Goal: Transaction & Acquisition: Purchase product/service

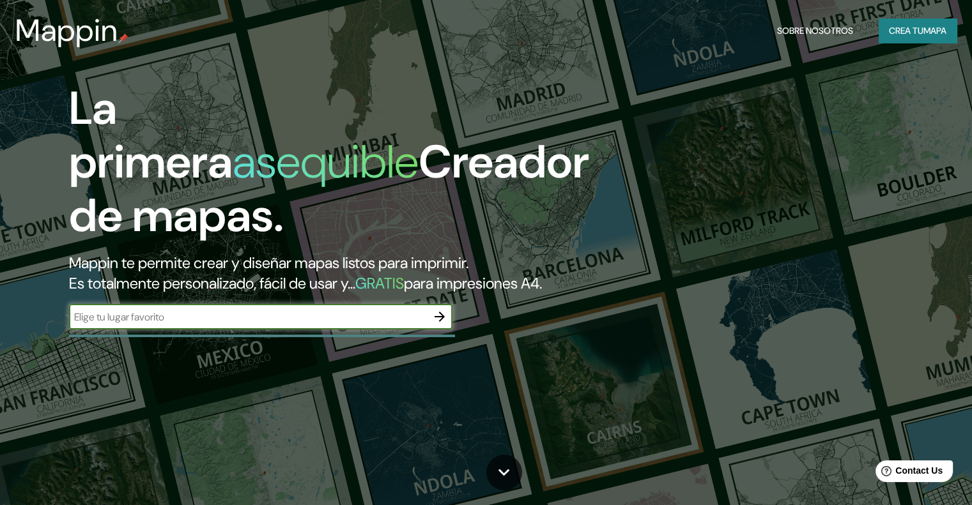
click at [908, 33] on font "Crea tu" at bounding box center [905, 30] width 34 height 11
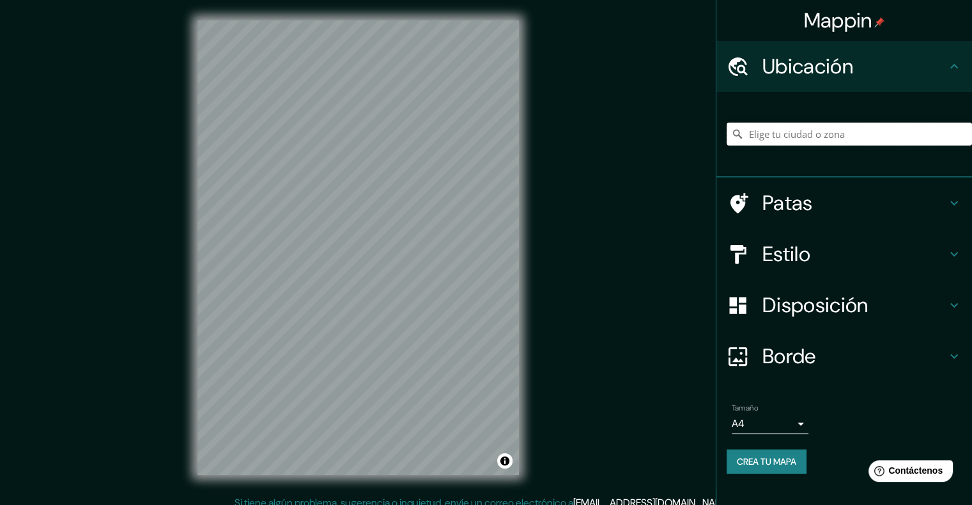
click at [798, 126] on input "Elige tu ciudad o zona" at bounding box center [848, 134] width 245 height 23
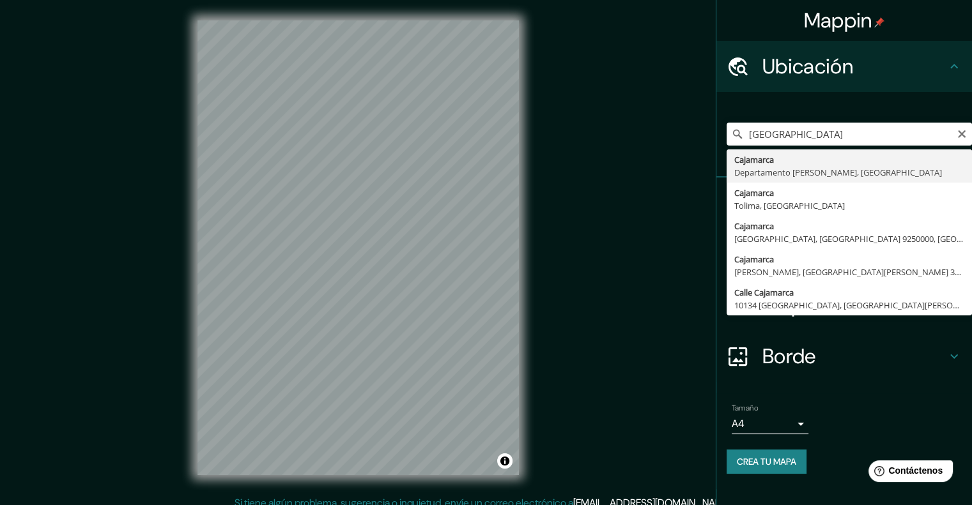
type input "Cajamarca, [GEOGRAPHIC_DATA][PERSON_NAME], [GEOGRAPHIC_DATA]"
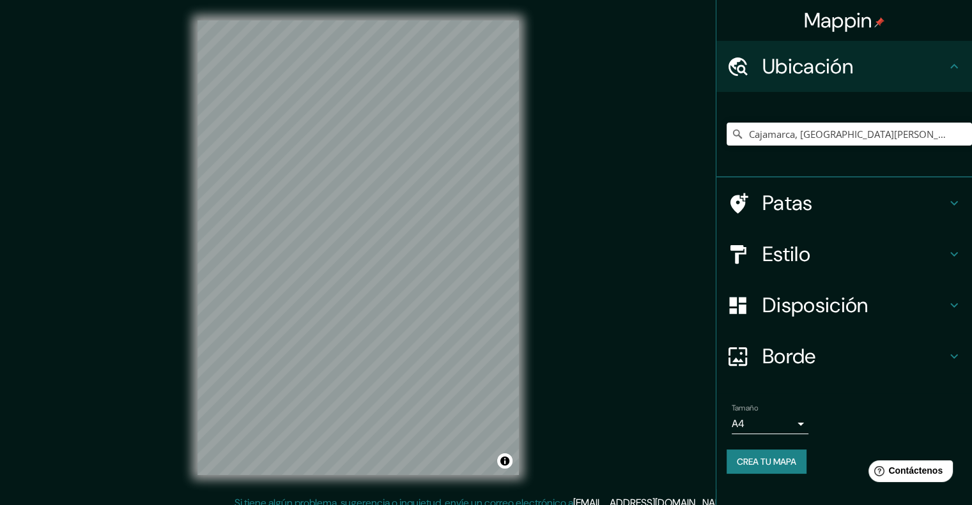
click at [800, 304] on font "Disposición" at bounding box center [814, 305] width 105 height 27
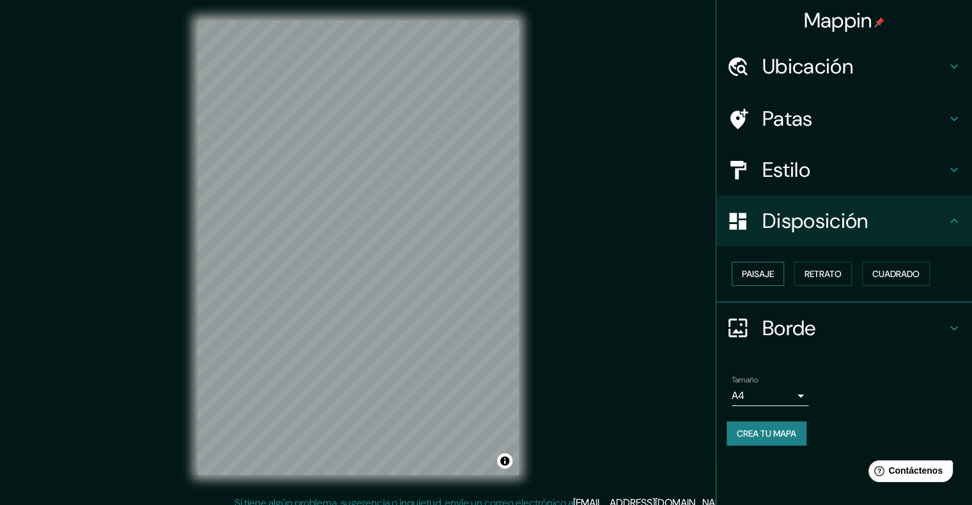
click at [773, 275] on font "Paisaje" at bounding box center [758, 273] width 32 height 11
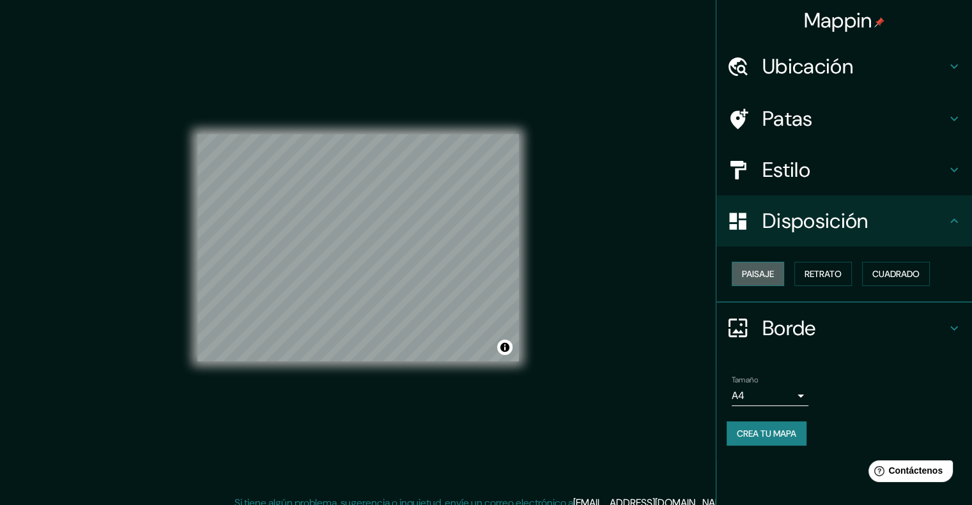
click at [761, 277] on font "Paisaje" at bounding box center [758, 273] width 32 height 11
click at [821, 269] on font "Retrato" at bounding box center [822, 273] width 37 height 11
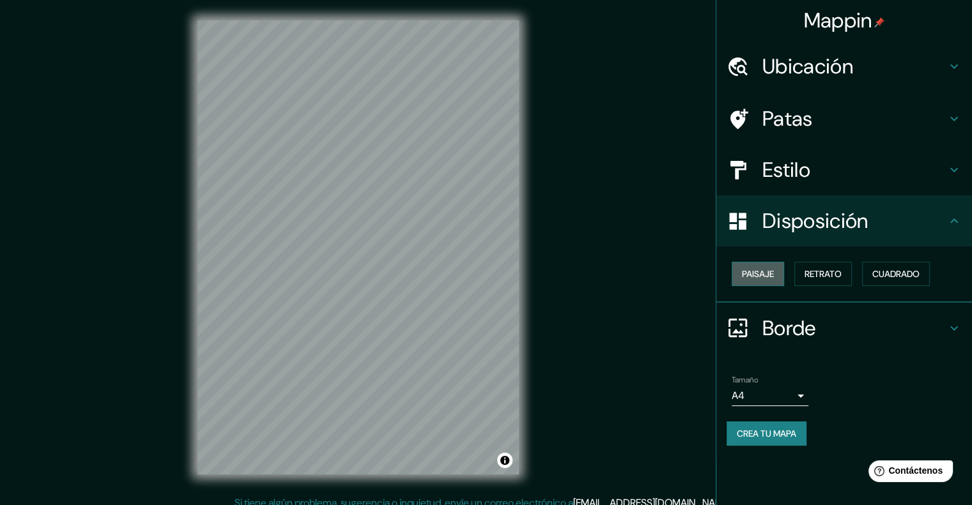
click at [763, 273] on font "Paisaje" at bounding box center [758, 273] width 32 height 11
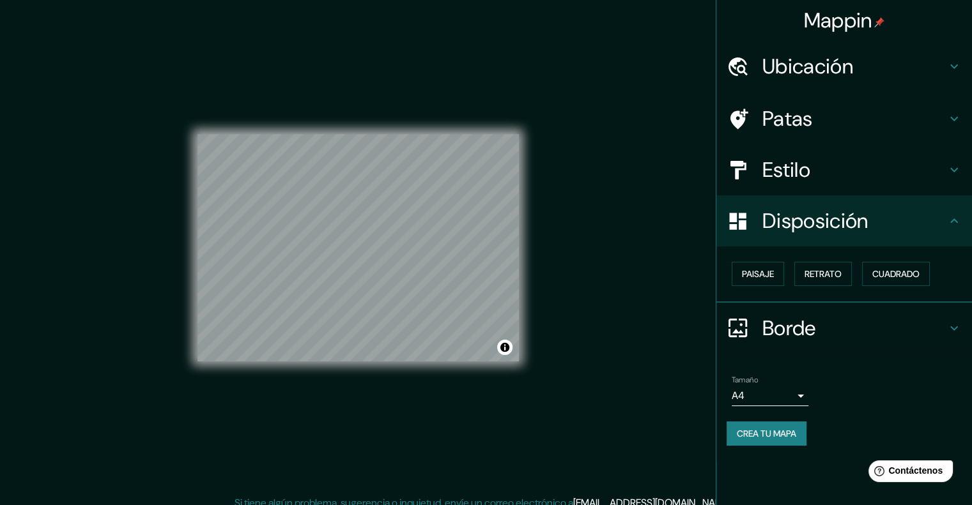
click at [790, 165] on font "Estilo" at bounding box center [786, 169] width 48 height 27
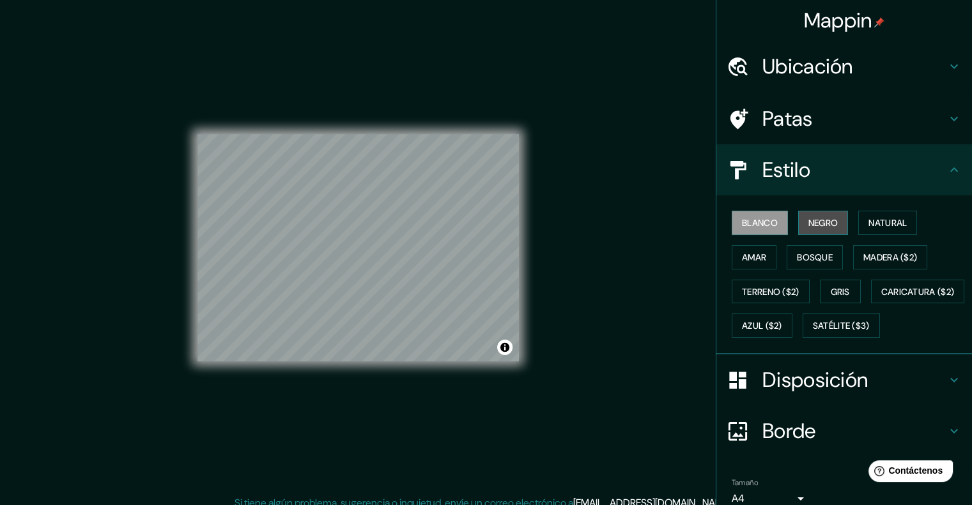
click at [817, 228] on font "Negro" at bounding box center [823, 223] width 30 height 17
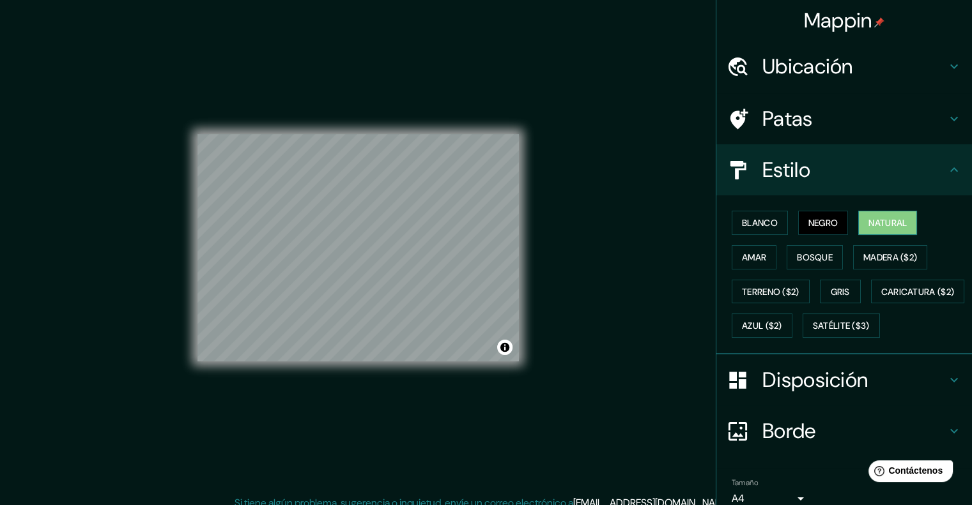
click at [865, 214] on button "Natural" at bounding box center [887, 223] width 59 height 24
click at [752, 253] on font "Amar" at bounding box center [754, 257] width 24 height 11
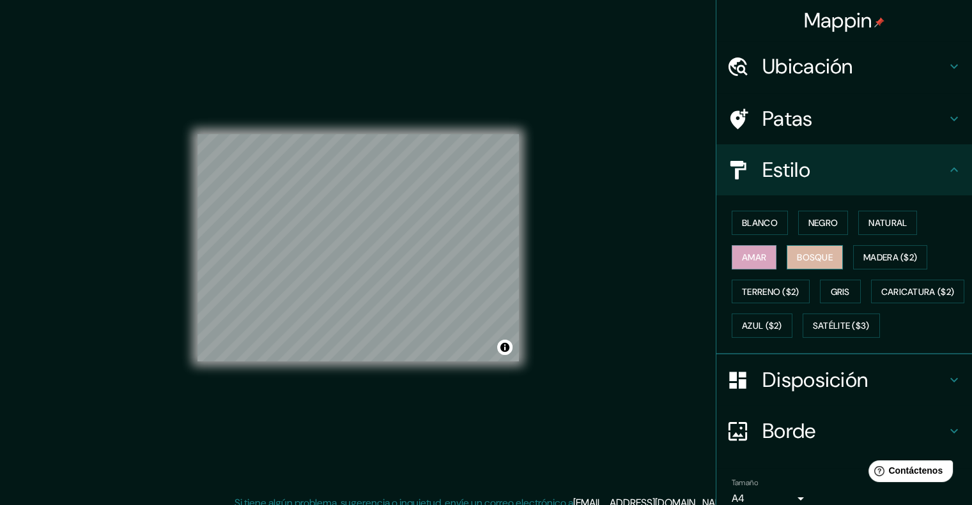
click at [786, 260] on button "Bosque" at bounding box center [814, 257] width 56 height 24
click at [820, 286] on button "Gris" at bounding box center [840, 292] width 41 height 24
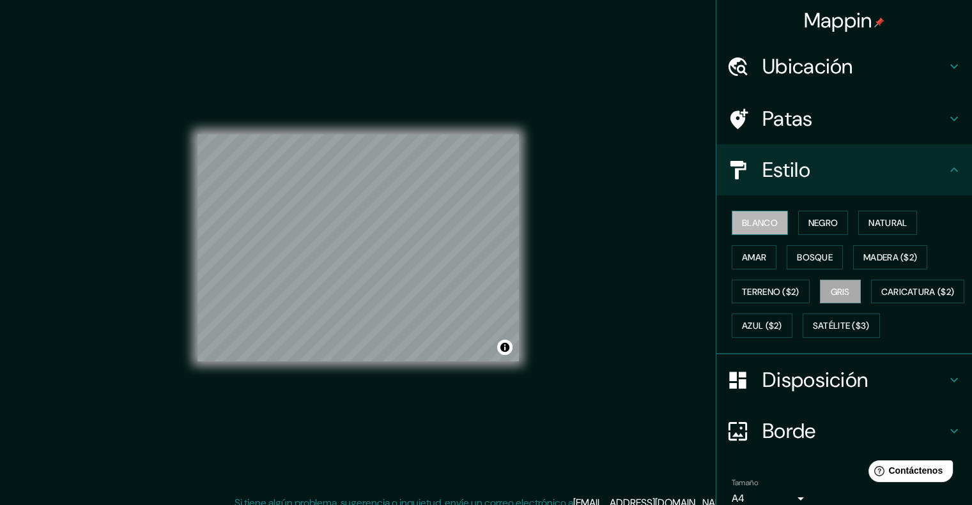
click at [744, 224] on font "Blanco" at bounding box center [760, 222] width 36 height 11
